Goal: Check status: Check status

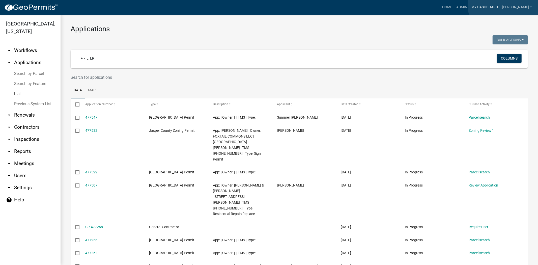
click at [499, 6] on link "My Dashboard" at bounding box center [484, 8] width 30 height 10
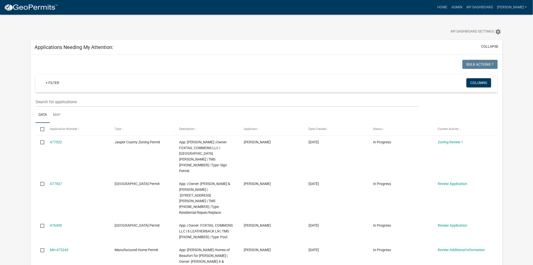
scroll to position [28, 0]
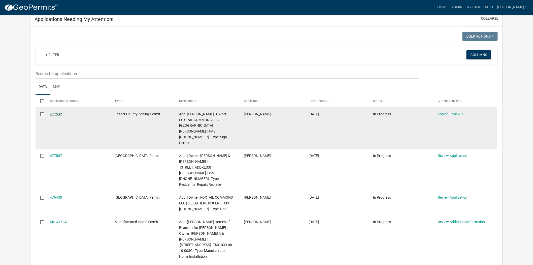
click at [57, 113] on link "477532" at bounding box center [56, 114] width 12 height 4
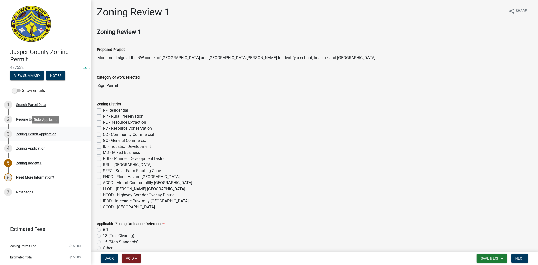
click at [23, 136] on div "3 Zoning Permit Application" at bounding box center [43, 134] width 79 height 8
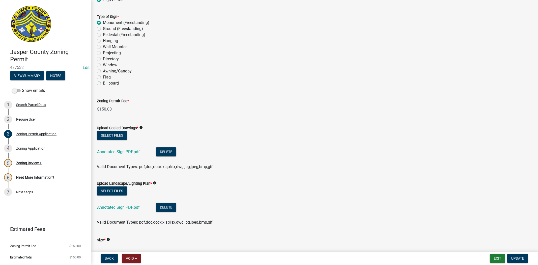
scroll to position [700, 0]
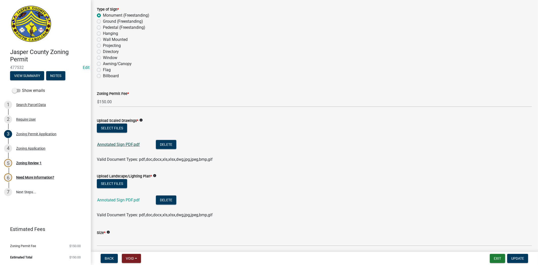
click at [129, 146] on link "Annotated Sign PDF.pdf" at bounding box center [118, 144] width 43 height 5
click at [110, 202] on link "Annotated Sign PDF.pdf" at bounding box center [118, 199] width 43 height 5
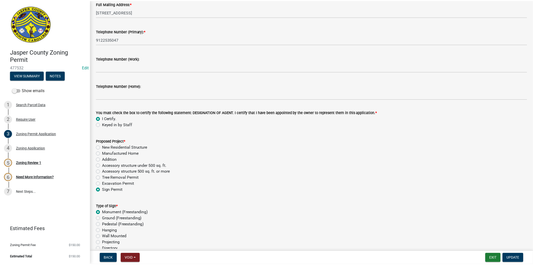
scroll to position [448, 0]
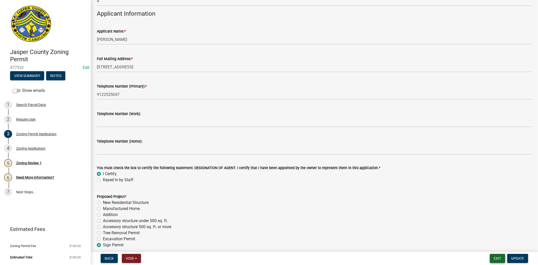
click at [500, 256] on button "Exit" at bounding box center [496, 258] width 15 height 9
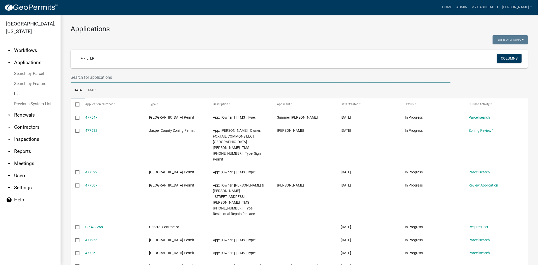
click at [114, 80] on input "text" at bounding box center [261, 77] width 380 height 10
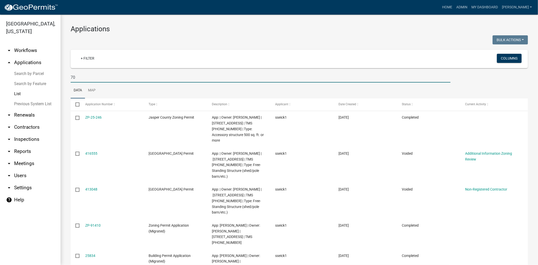
type input "7"
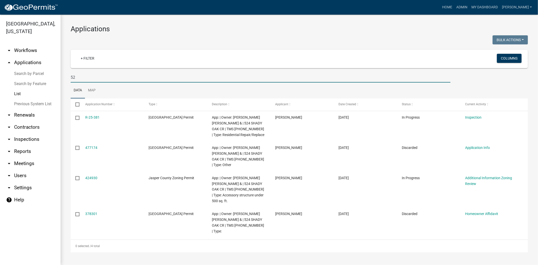
type input "5"
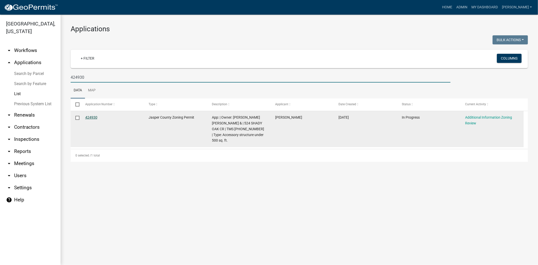
type input "424930"
click at [96, 118] on link "424930" at bounding box center [91, 117] width 12 height 4
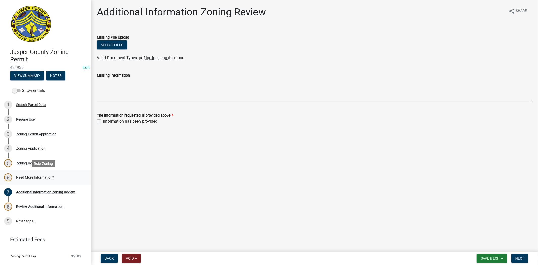
click at [67, 171] on link "6 Need More Information?" at bounding box center [45, 177] width 91 height 15
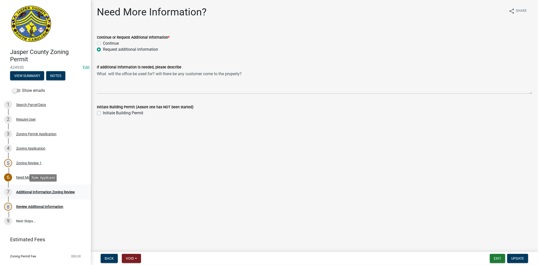
click at [25, 197] on link "7 Additional Information Zoning Review" at bounding box center [45, 191] width 91 height 15
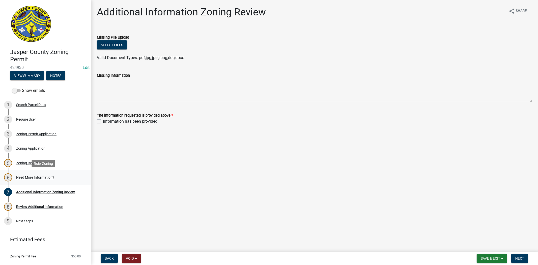
click at [30, 175] on div "Need More Information?" at bounding box center [35, 177] width 38 height 4
